Goal: Task Accomplishment & Management: Use online tool/utility

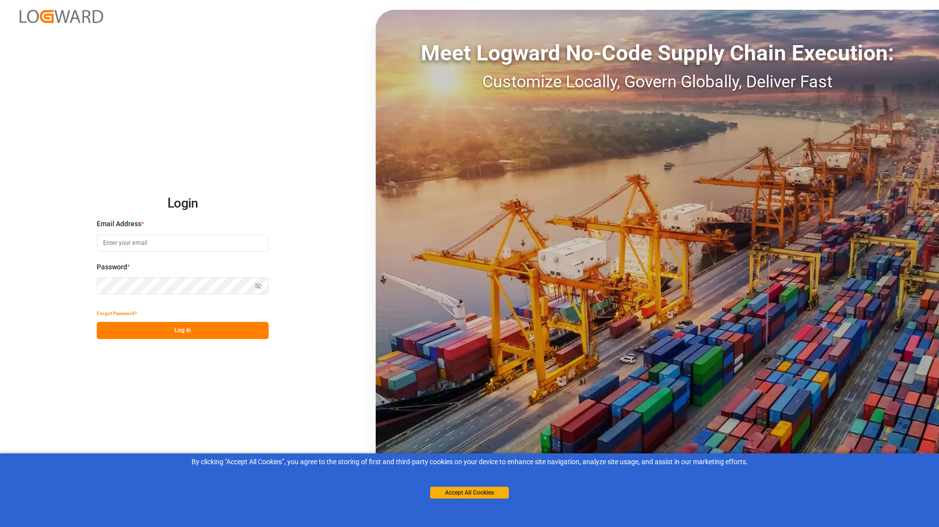
click at [201, 244] on input at bounding box center [183, 243] width 172 height 17
type input "[PERSON_NAME][EMAIL_ADDRESS][PERSON_NAME][DOMAIN_NAME]"
click at [179, 326] on button "Log In" at bounding box center [183, 330] width 172 height 17
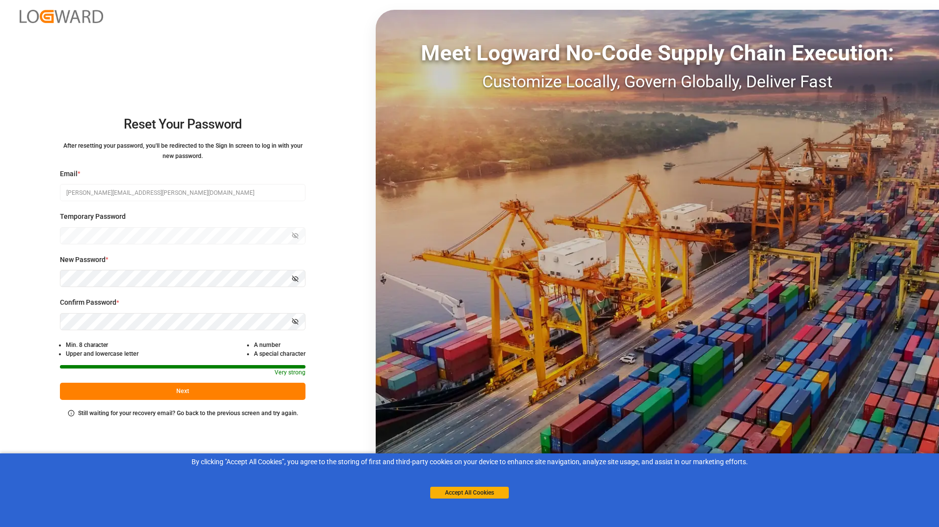
click at [165, 396] on button "Next" at bounding box center [182, 391] width 245 height 17
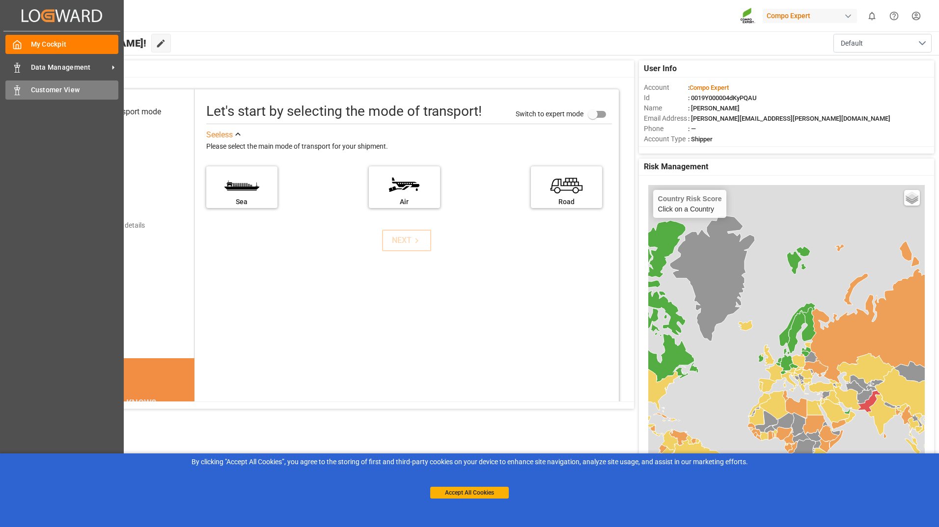
click at [31, 91] on span "Customer View" at bounding box center [75, 90] width 88 height 10
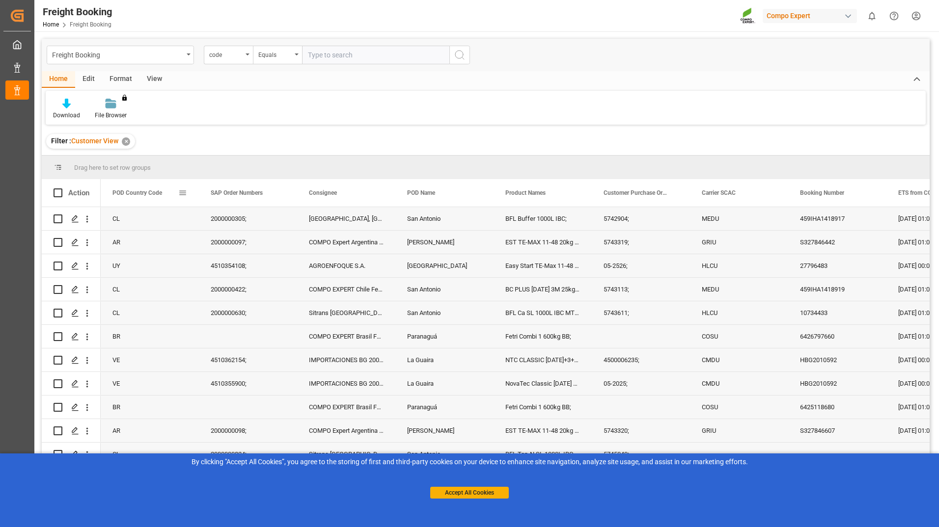
click at [184, 198] on div "POD Country Code" at bounding box center [149, 192] width 75 height 27
click at [181, 195] on span at bounding box center [182, 193] width 9 height 9
click at [238, 194] on span "filter" at bounding box center [237, 194] width 9 height 9
click at [272, 224] on span "Filtering operator" at bounding box center [271, 221] width 9 height 9
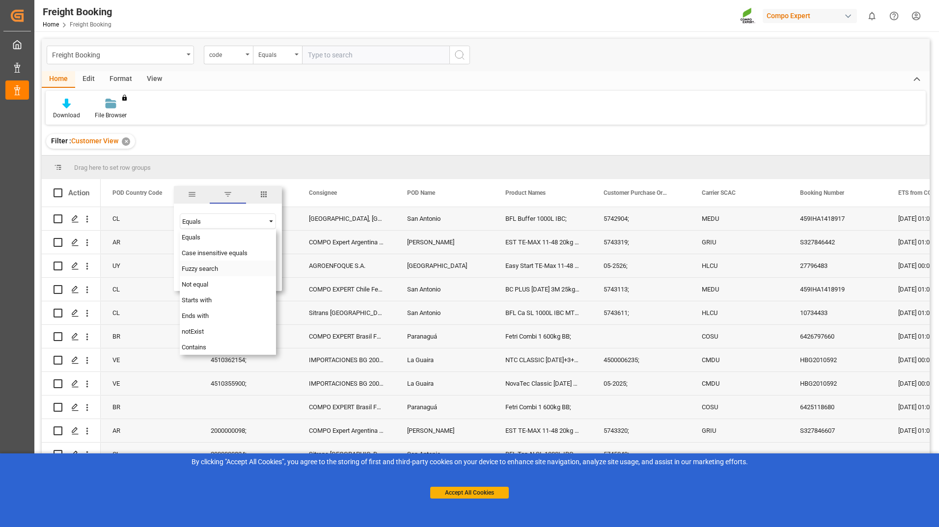
click at [231, 268] on div "Fuzzy search" at bounding box center [228, 269] width 96 height 16
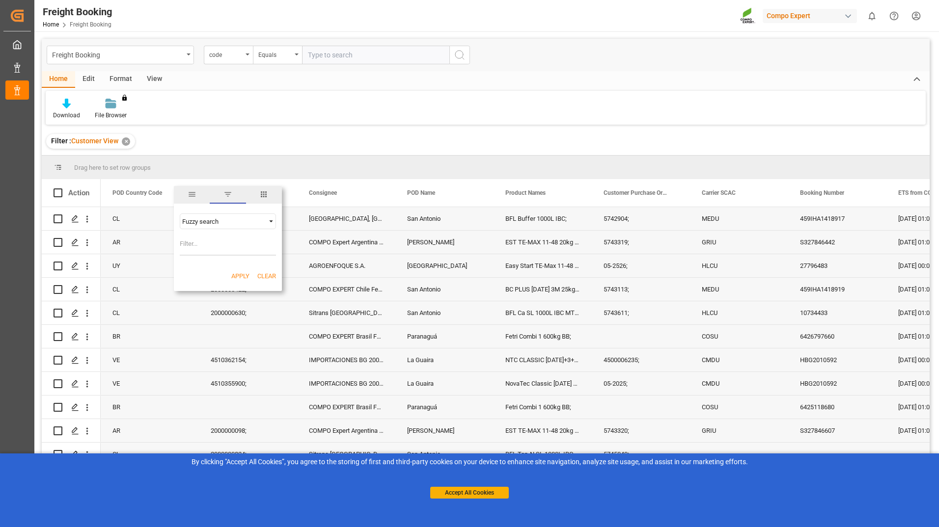
click at [203, 244] on input "Filter Value" at bounding box center [228, 246] width 96 height 20
type input "CL"
click at [234, 273] on button "Apply" at bounding box center [240, 276] width 18 height 10
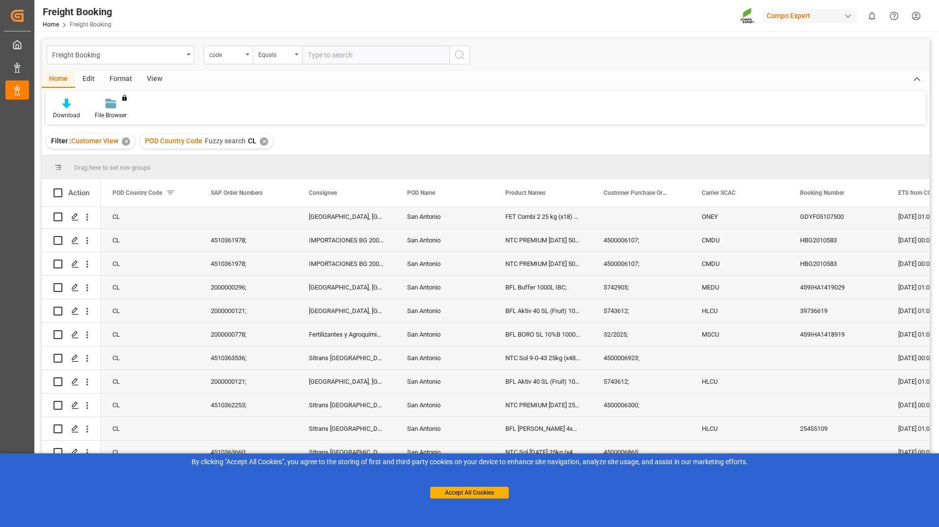
scroll to position [98, 0]
click at [486, 491] on button "Accept All Cookies" at bounding box center [469, 493] width 79 height 12
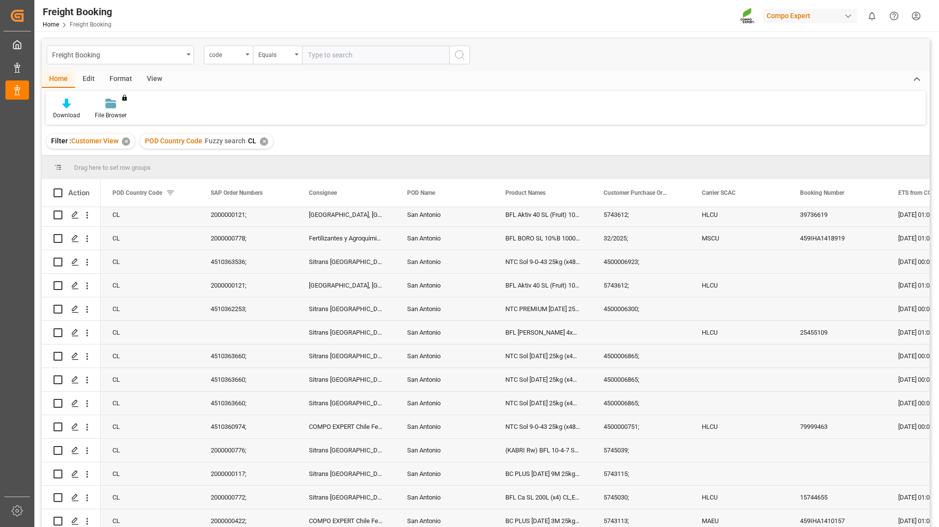
scroll to position [196, 0]
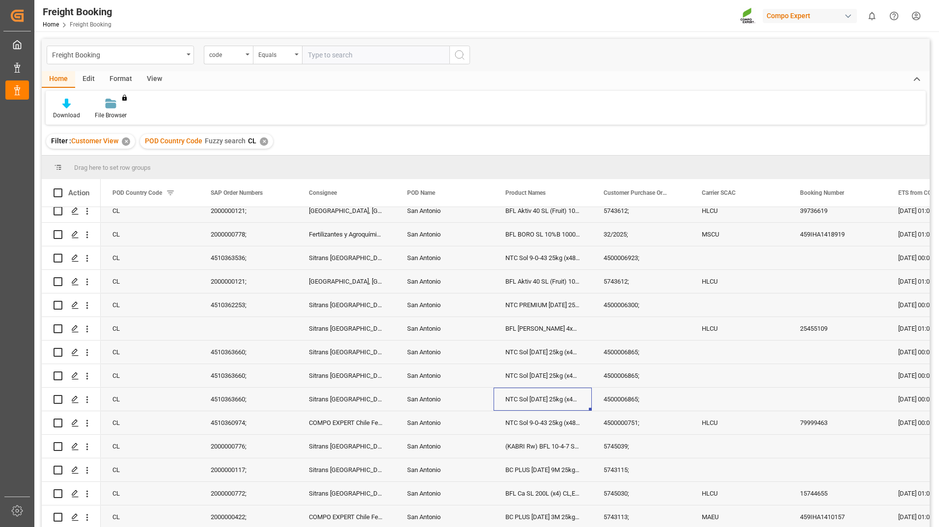
drag, startPoint x: 508, startPoint y: 391, endPoint x: 514, endPoint y: 398, distance: 9.0
click at [514, 398] on div "NTC Sol [DATE] 25kg (x48) INT MSE;" at bounding box center [542, 399] width 98 height 23
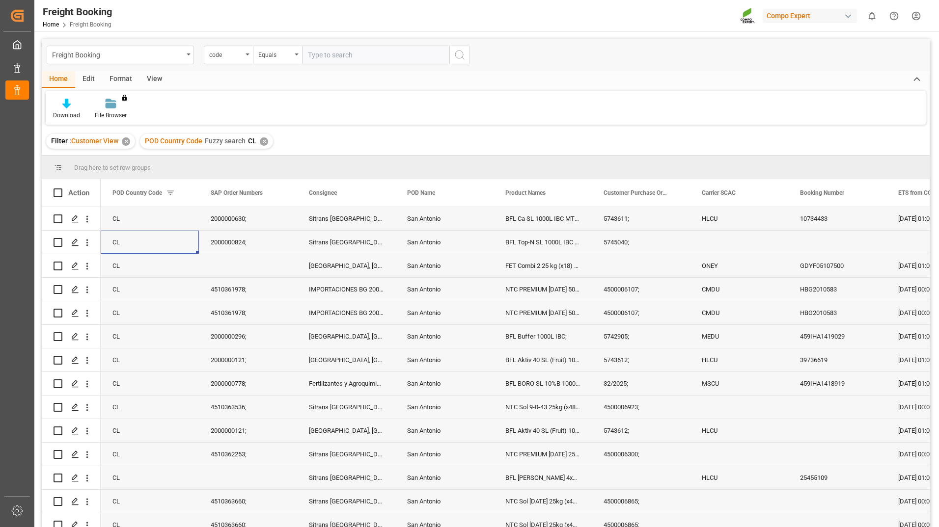
scroll to position [0, 0]
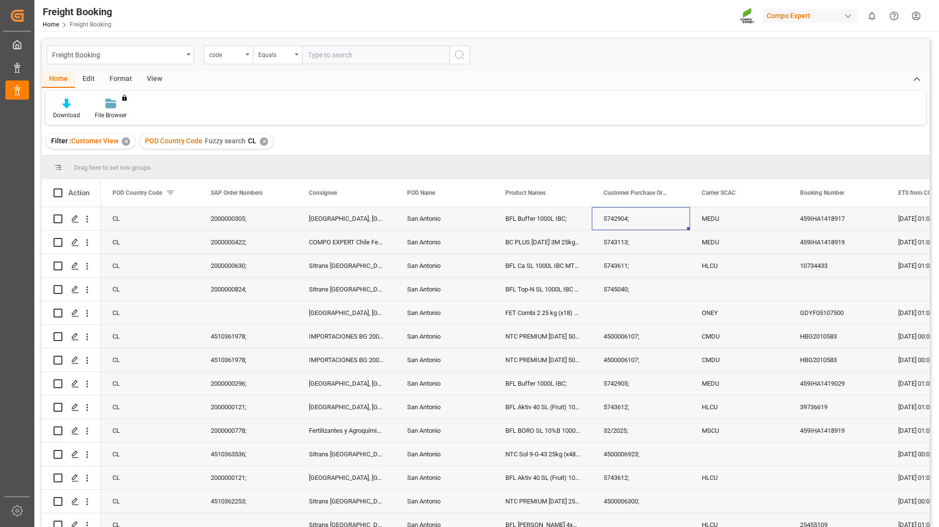
click at [607, 222] on div "5742904;" at bounding box center [641, 218] width 98 height 23
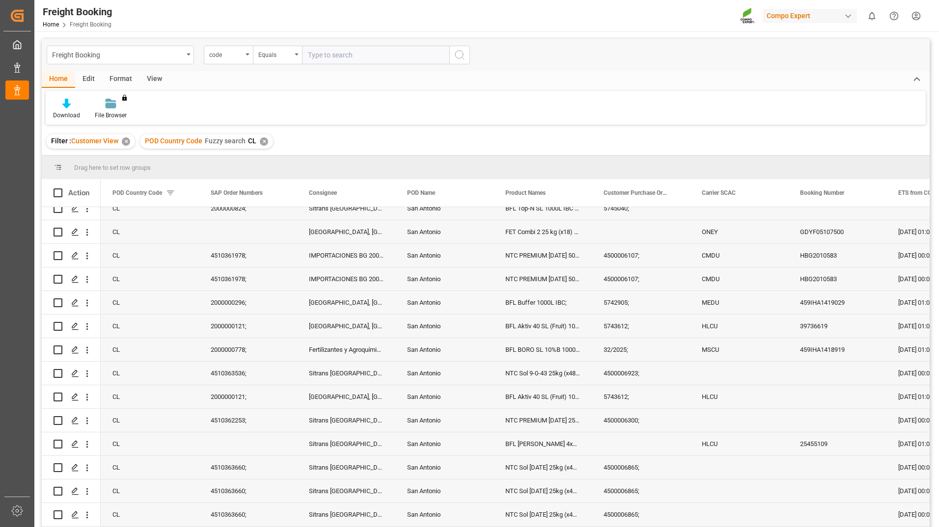
scroll to position [98, 0]
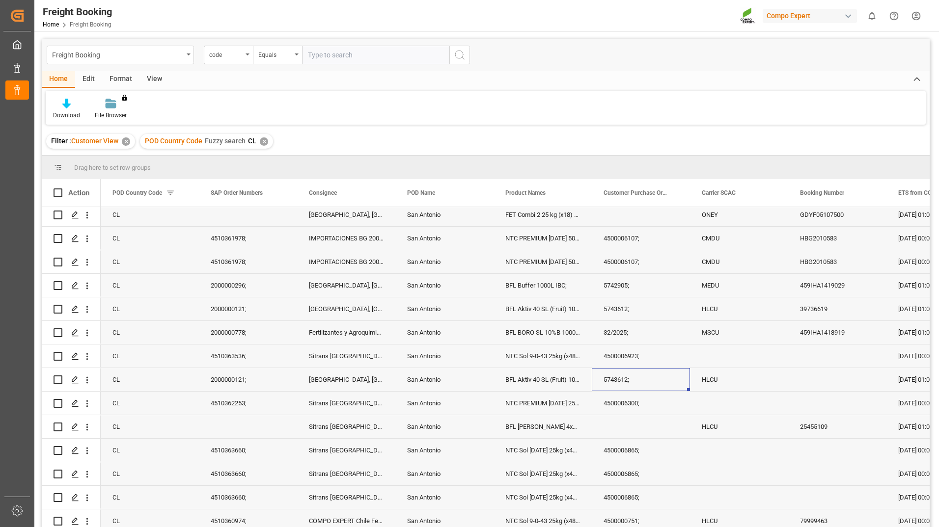
click at [622, 378] on div "5743612;" at bounding box center [641, 379] width 98 height 23
click at [618, 336] on div "32/2025;" at bounding box center [641, 332] width 98 height 23
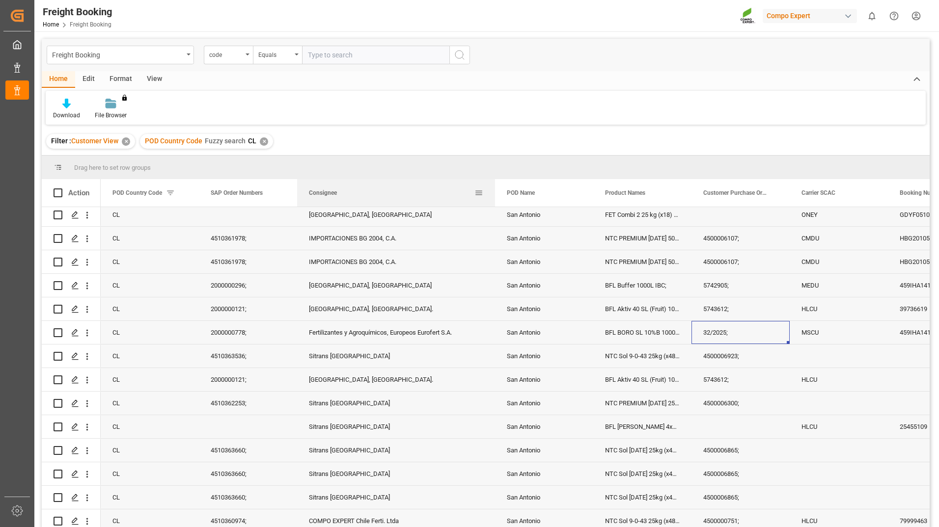
drag, startPoint x: 394, startPoint y: 194, endPoint x: 494, endPoint y: 194, distance: 100.1
click at [494, 194] on div at bounding box center [495, 192] width 4 height 27
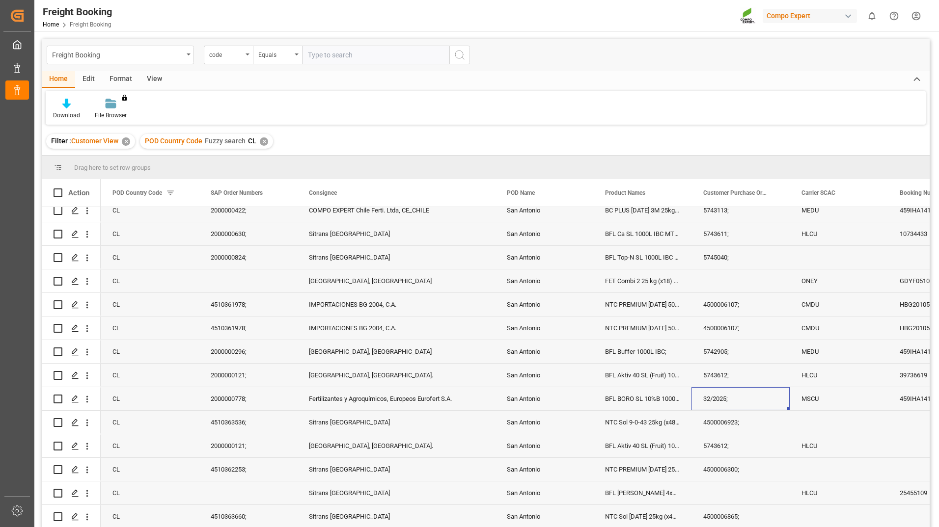
scroll to position [49, 0]
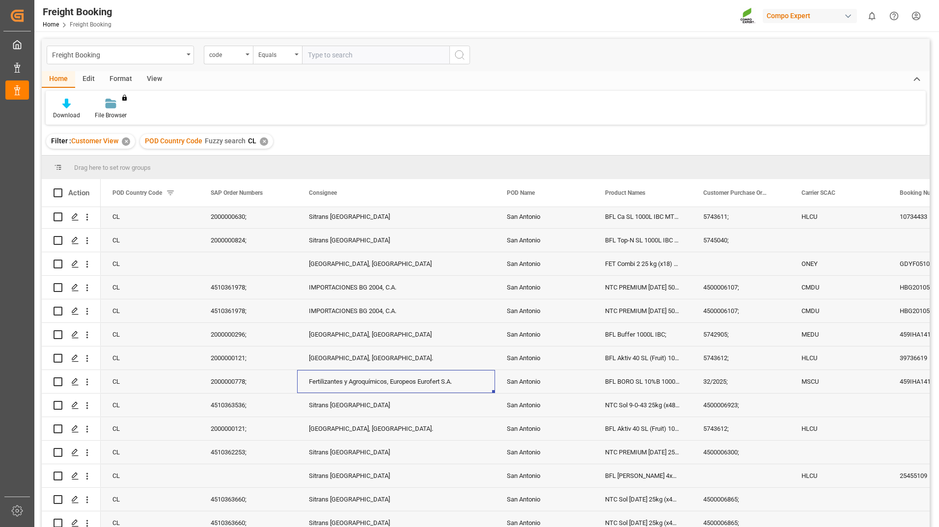
click at [373, 383] on div "Fertilizantes y Agroquímicos, Europeos Eurofert S.A." at bounding box center [396, 381] width 198 height 23
click at [217, 242] on div "2000000824;" at bounding box center [248, 240] width 98 height 23
click at [717, 216] on div "5743611;" at bounding box center [740, 216] width 98 height 23
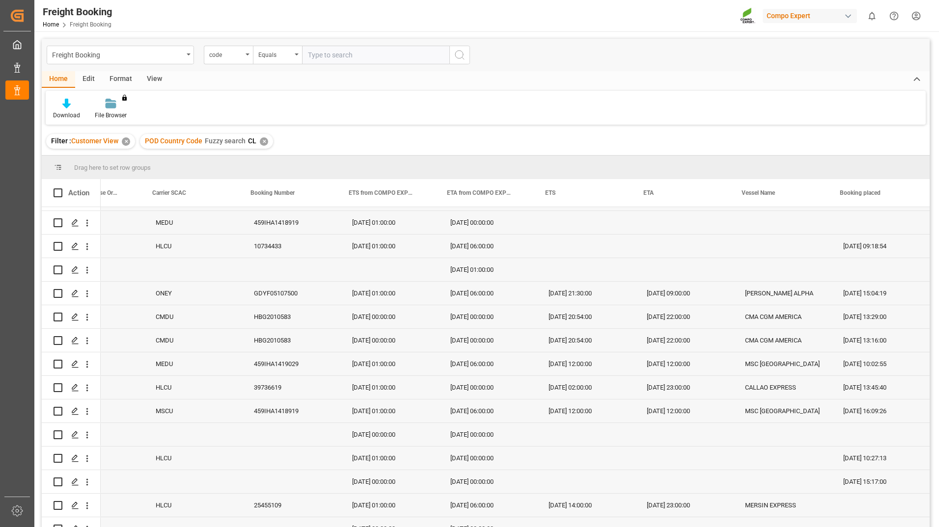
scroll to position [0, 0]
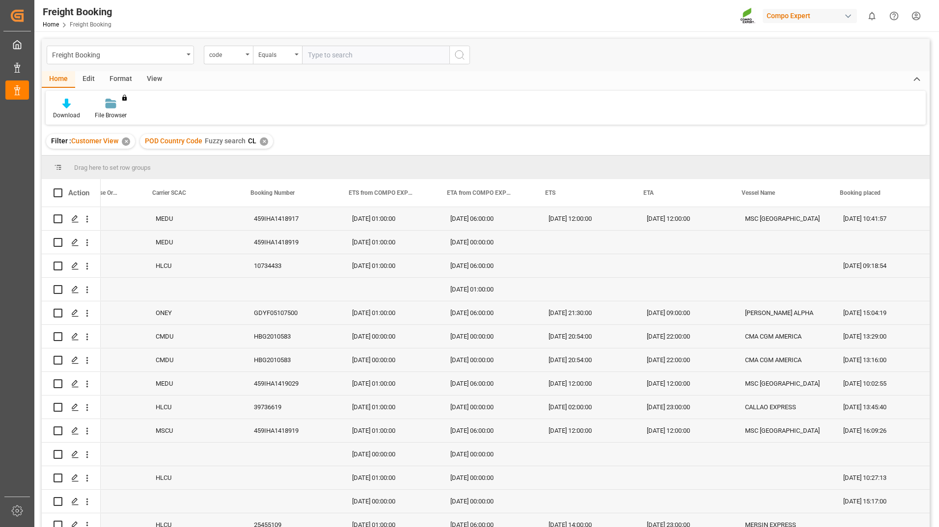
click at [277, 265] on div "10734433" at bounding box center [291, 265] width 98 height 23
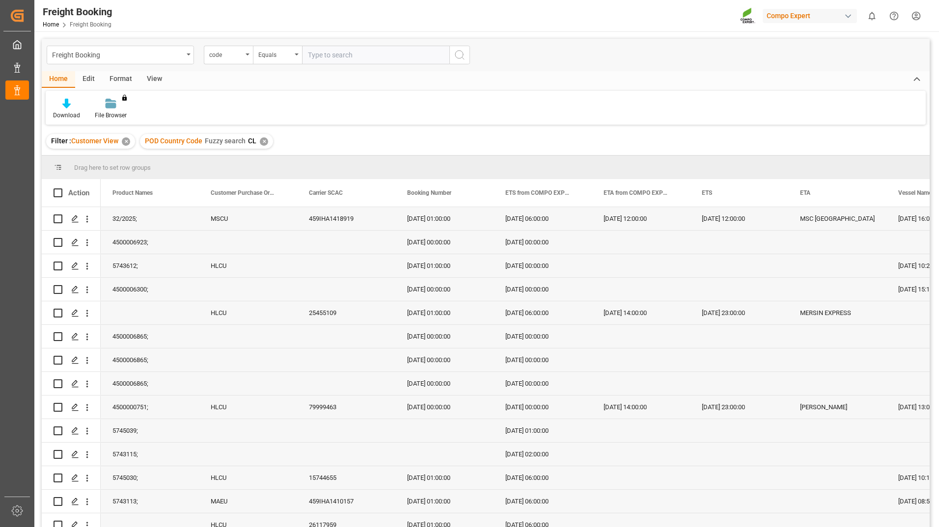
scroll to position [0, 492]
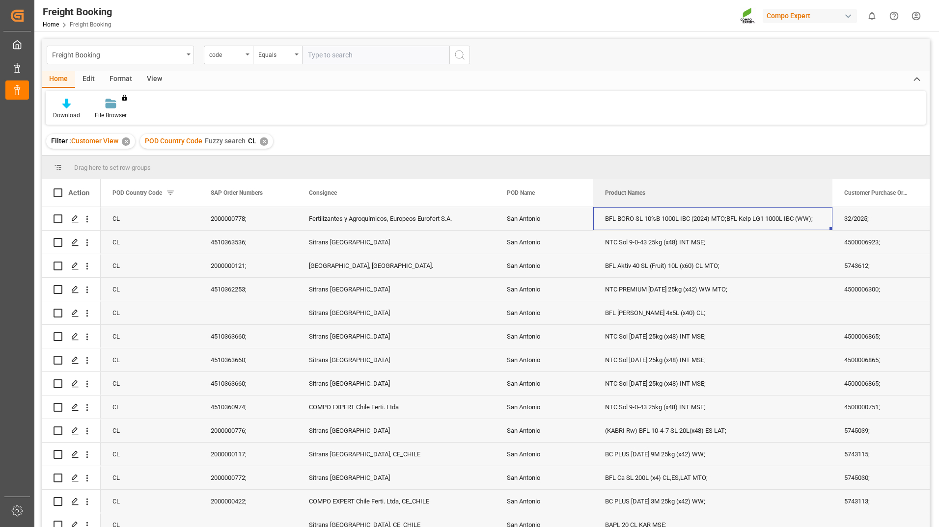
drag, startPoint x: 691, startPoint y: 199, endPoint x: 832, endPoint y: 224, distance: 143.2
click at [832, 224] on div "Action Product Names Customer Purchase Order Numbers Carrier SCAC MEDU" at bounding box center [486, 356] width 888 height 354
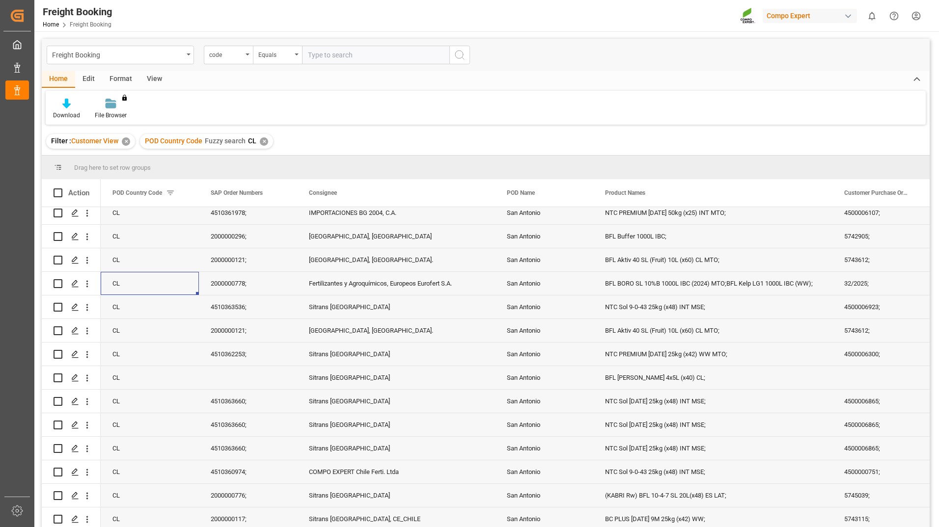
scroll to position [245, 0]
